Goal: Transaction & Acquisition: Purchase product/service

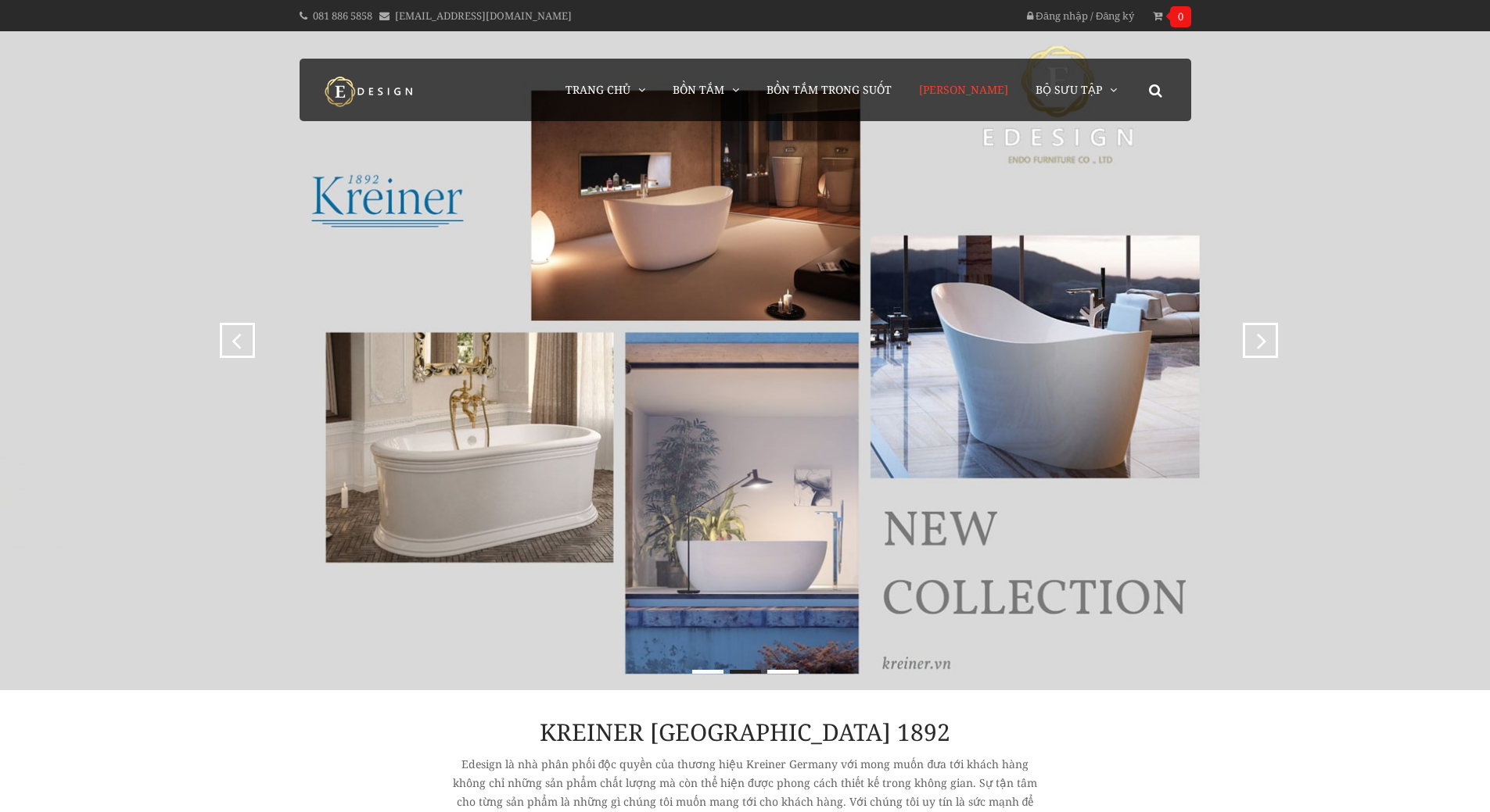
click at [999, 97] on link "[PERSON_NAME]" at bounding box center [963, 90] width 112 height 63
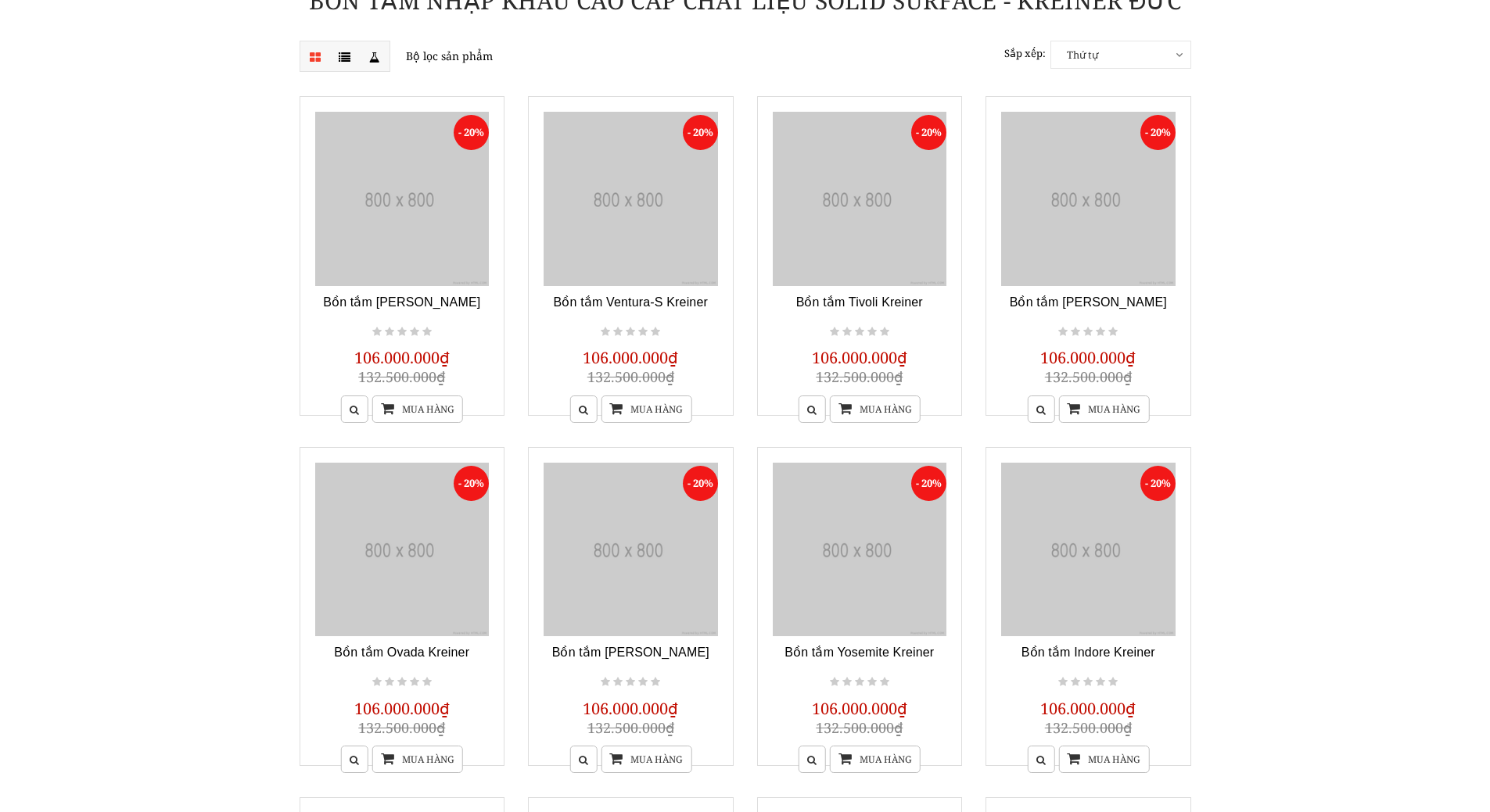
scroll to position [234, 0]
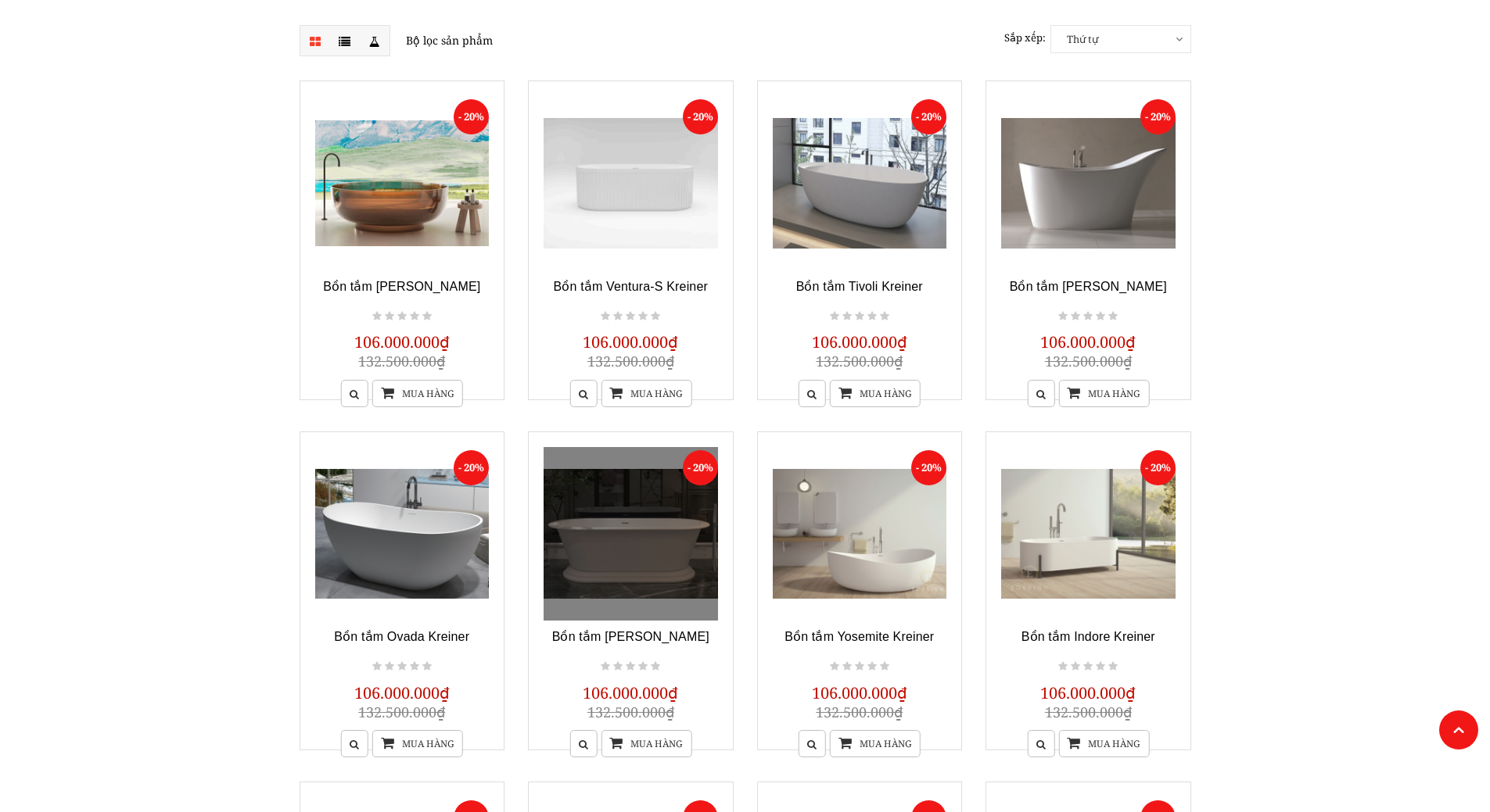
click at [624, 557] on link at bounding box center [631, 535] width 175 height 175
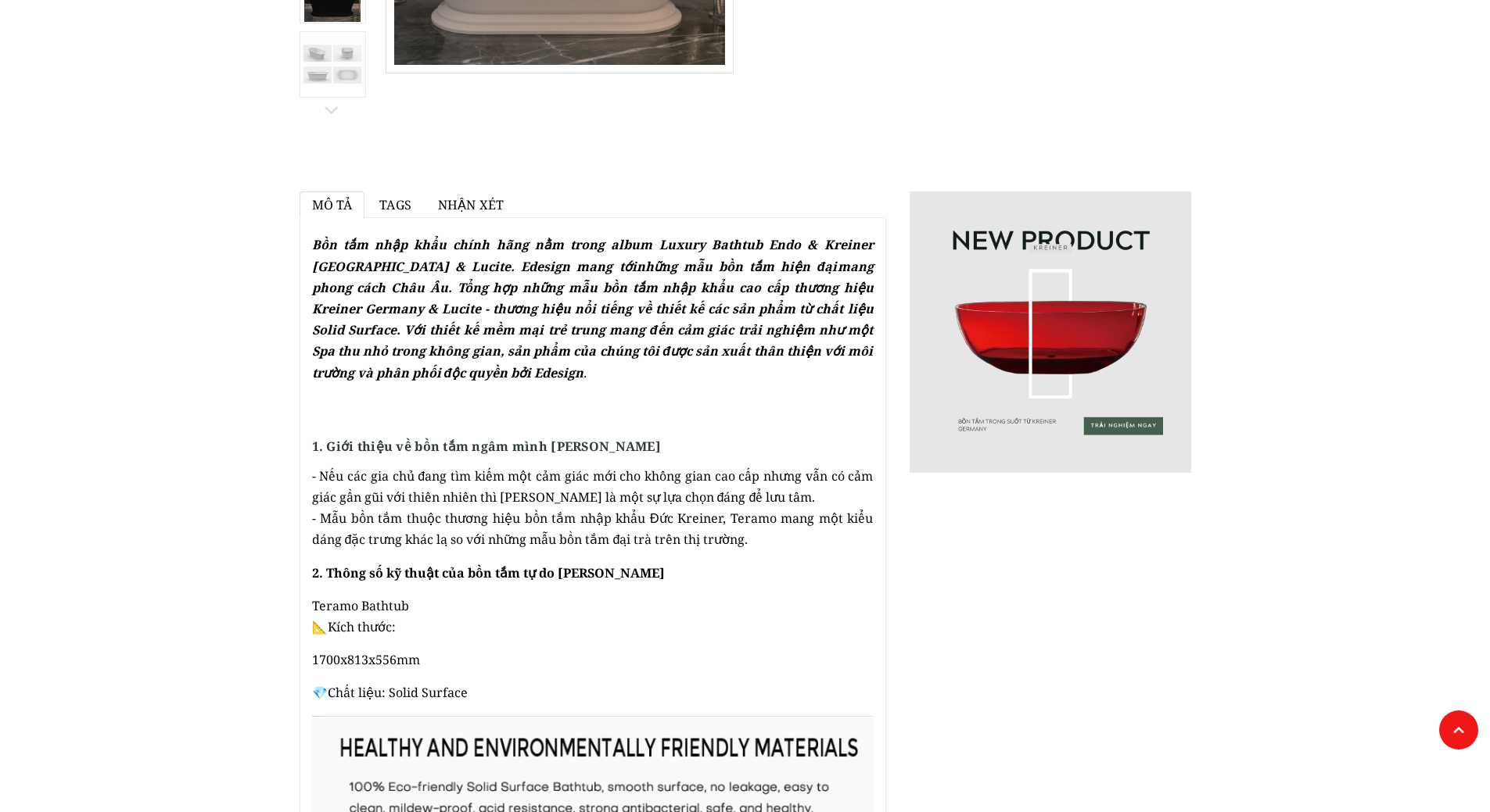
scroll to position [626, 0]
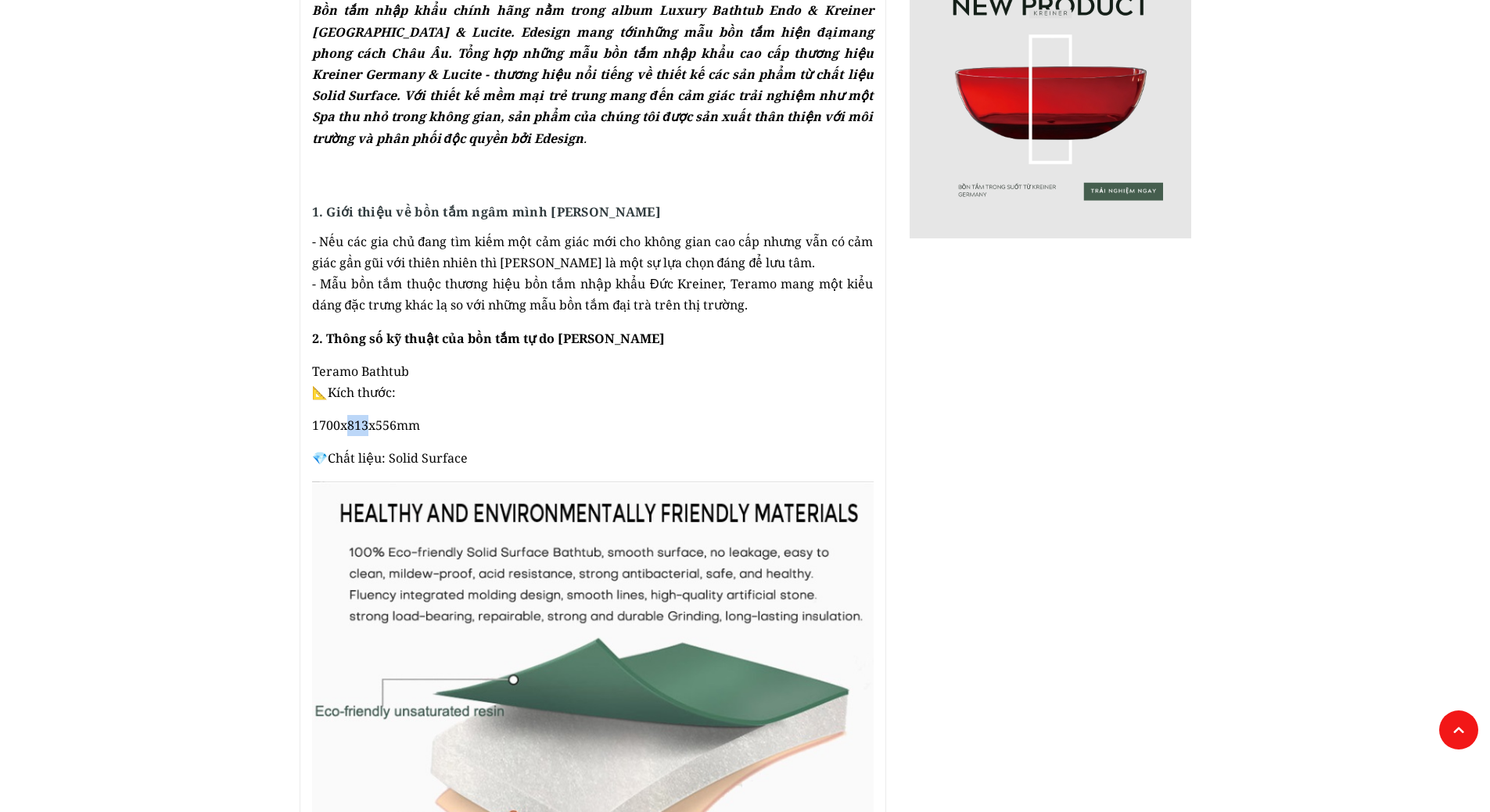
drag, startPoint x: 346, startPoint y: 424, endPoint x: 364, endPoint y: 424, distance: 18.0
click at [364, 424] on span "1700x813x556mm" at bounding box center [366, 425] width 108 height 17
click at [528, 423] on p "1700x813x556mm" at bounding box center [593, 425] width 561 height 21
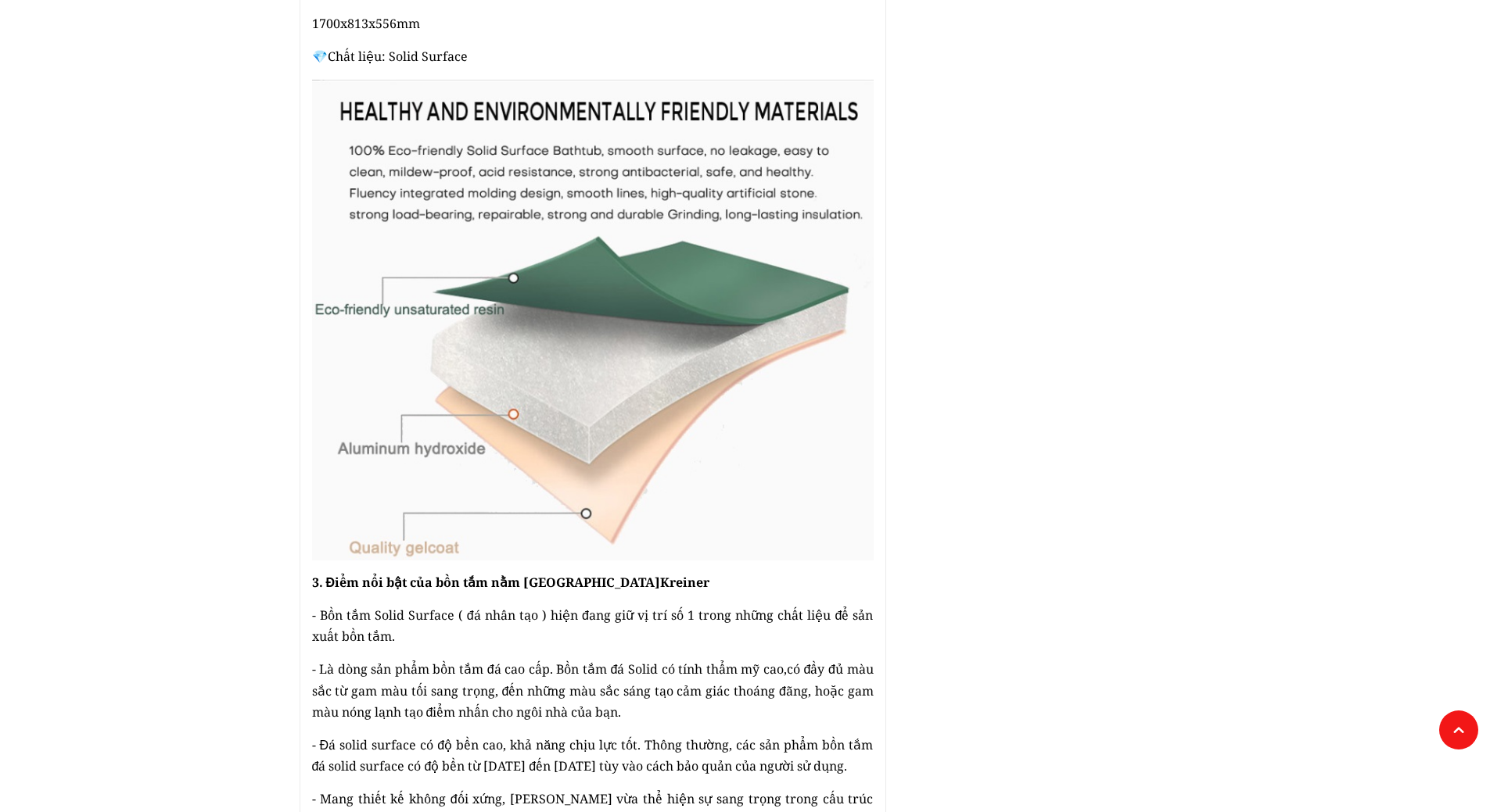
scroll to position [1251, 0]
